Goal: Transaction & Acquisition: Subscribe to service/newsletter

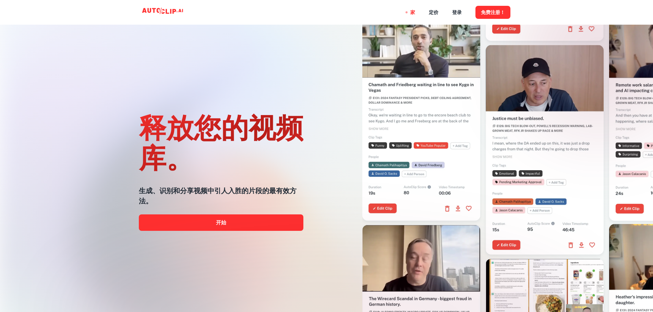
click at [341, 68] on div at bounding box center [418, 129] width 211 height 312
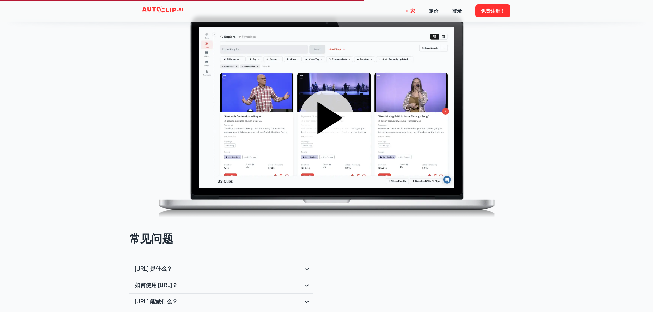
scroll to position [1074, 0]
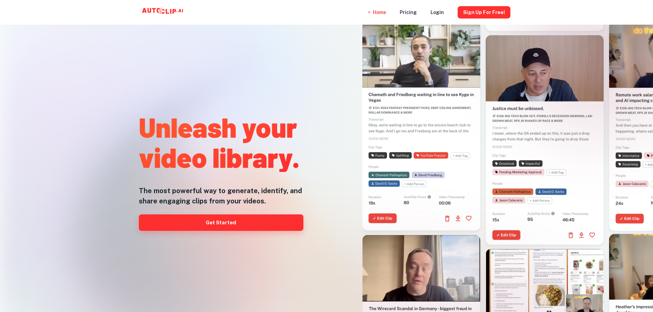
click at [291, 228] on link "Get Started" at bounding box center [221, 223] width 165 height 16
